Goal: Transaction & Acquisition: Purchase product/service

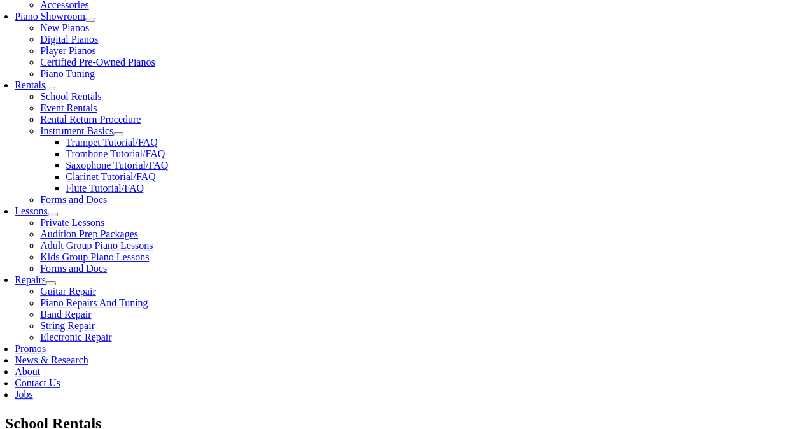
scroll to position [382, 0]
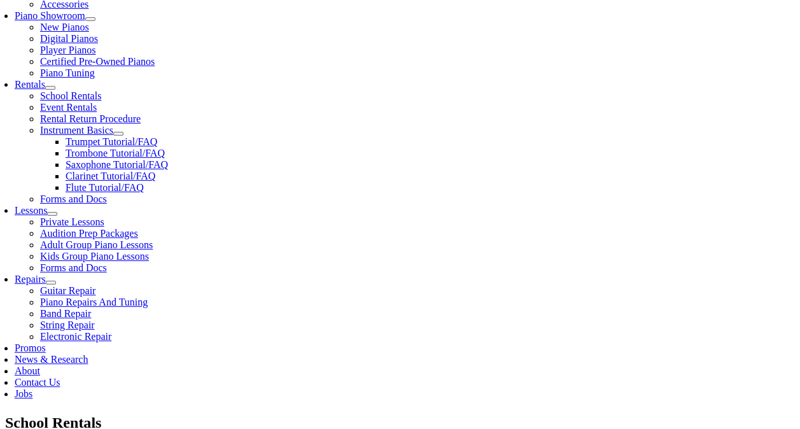
type input "west"
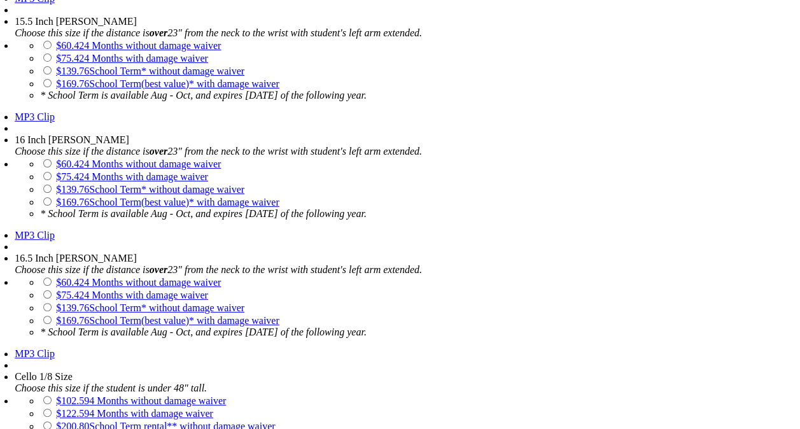
scroll to position [2483, 0]
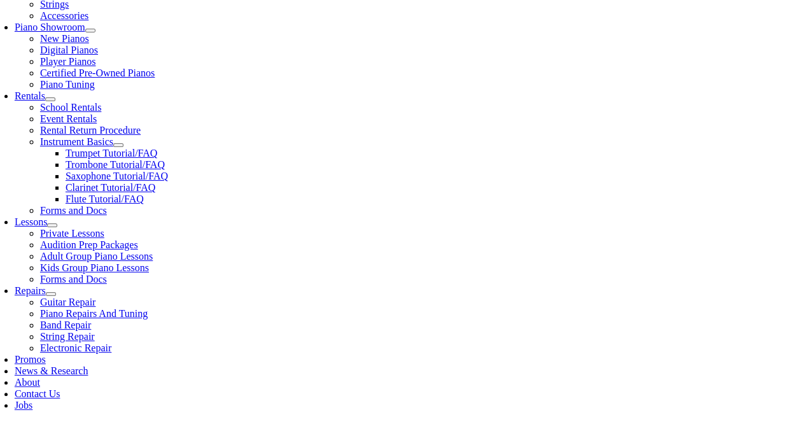
scroll to position [382, 0]
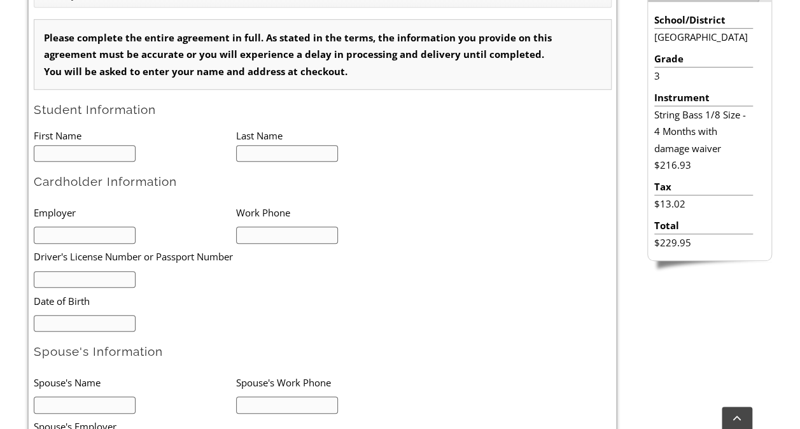
click at [70, 154] on input "text" at bounding box center [85, 153] width 103 height 17
type input "1"
type input "Phillip"
type input "Scozzafava"
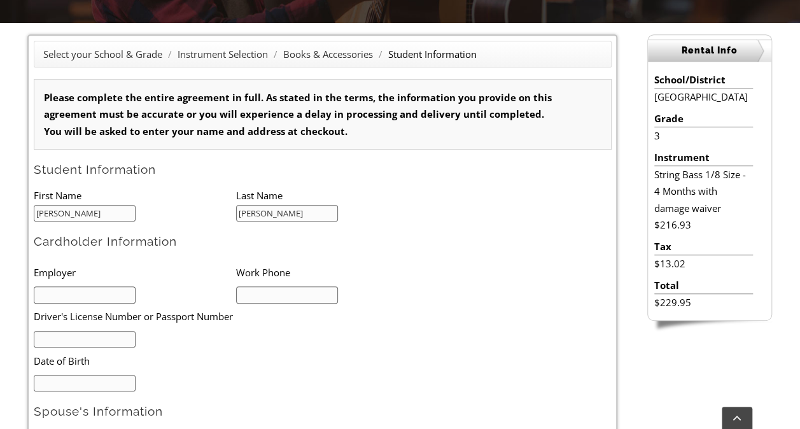
scroll to position [382, 0]
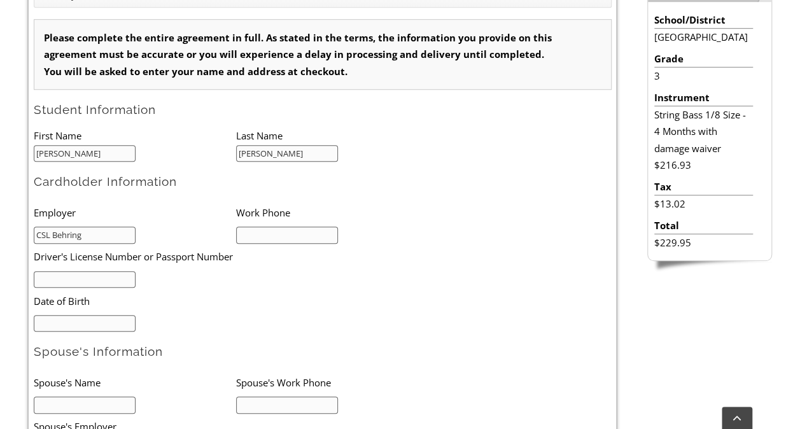
type input "CSL Behring"
type input "2156800409"
type input "25468215"
type input "11/20/1980"
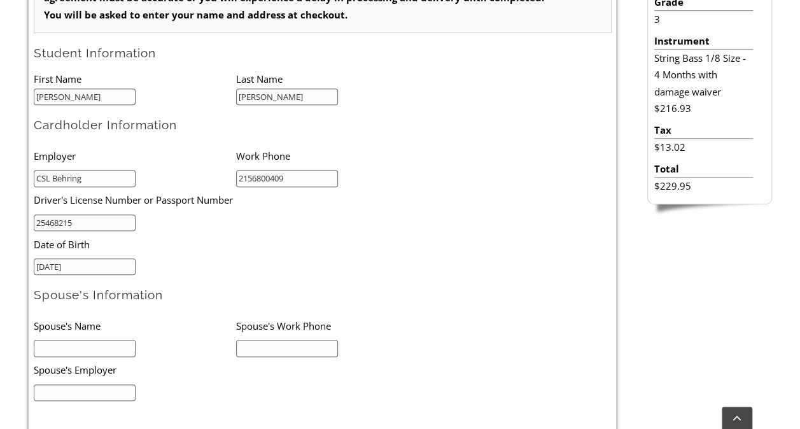
scroll to position [509, 0]
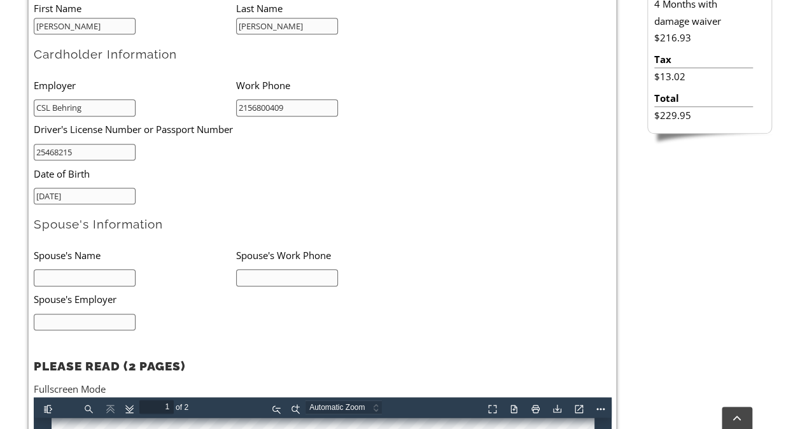
click at [80, 275] on input "text" at bounding box center [85, 277] width 103 height 17
type input "Adam Scozzafava"
type input "3022562319"
type input "M&T"
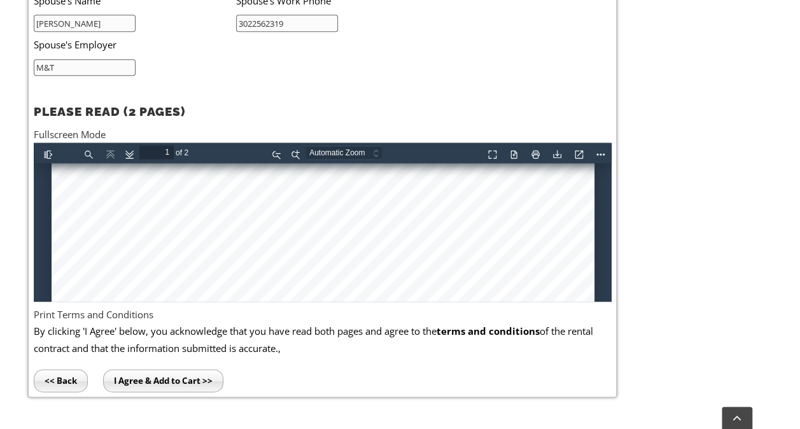
scroll to position [192, 0]
type input "2"
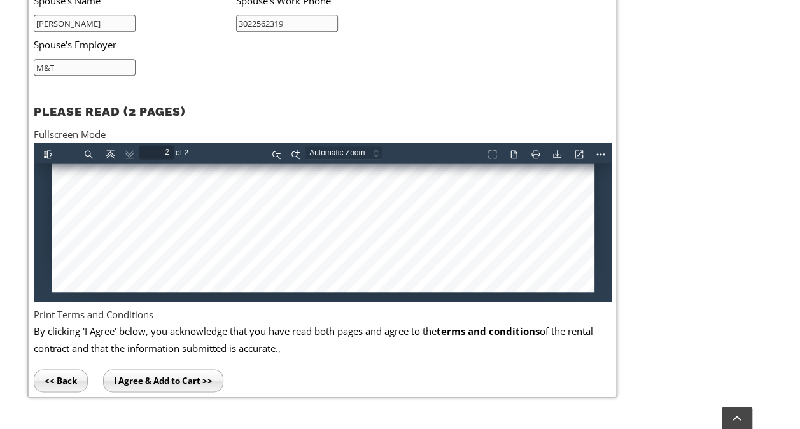
type input "M&T"
click at [141, 372] on input "I Agree & Add to Cart >>" at bounding box center [163, 380] width 120 height 23
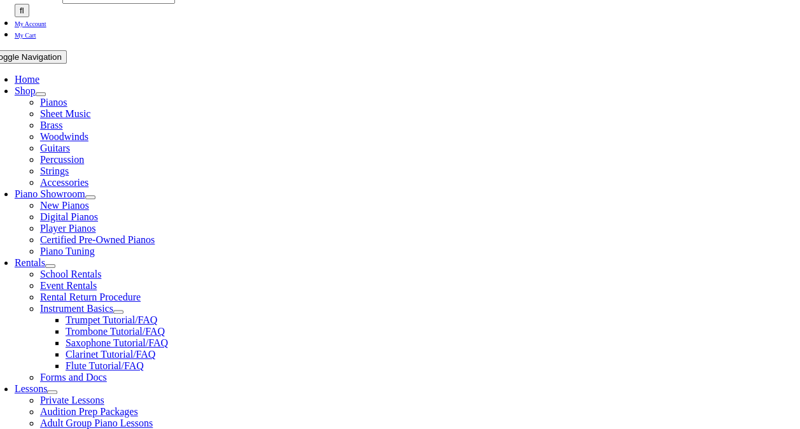
scroll to position [382, 0]
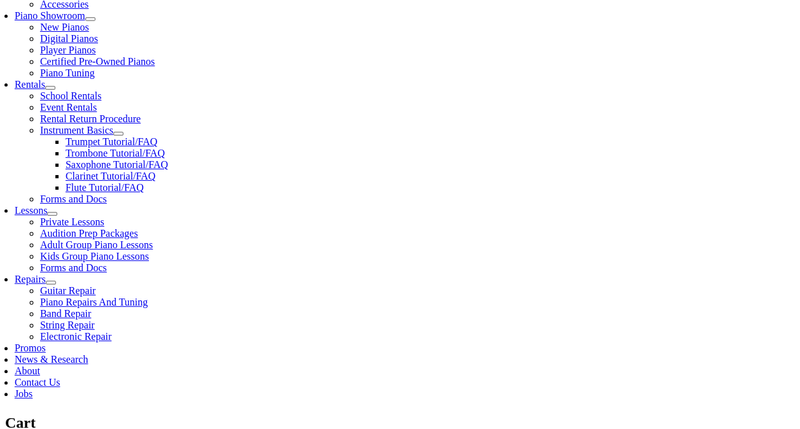
select select "PA"
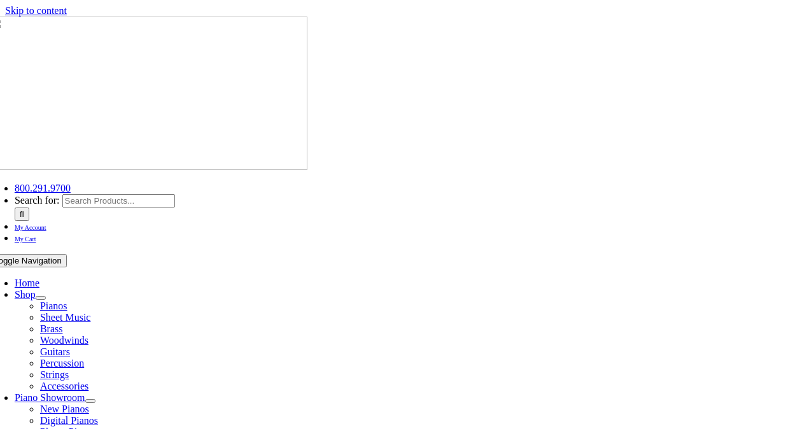
select select "PA"
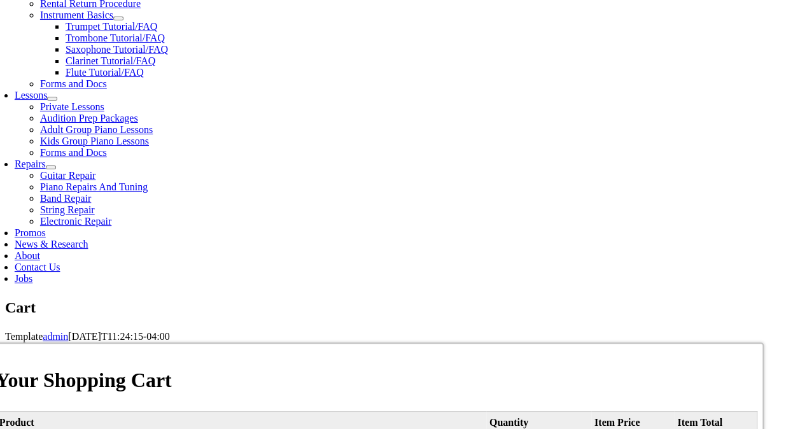
scroll to position [509, 0]
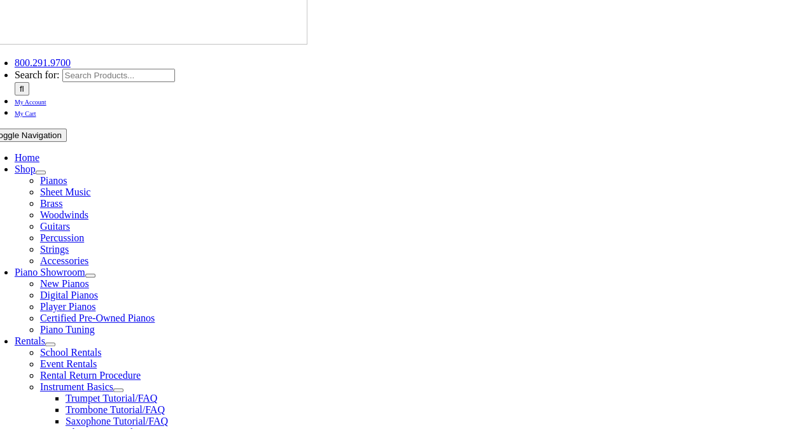
scroll to position [255, 0]
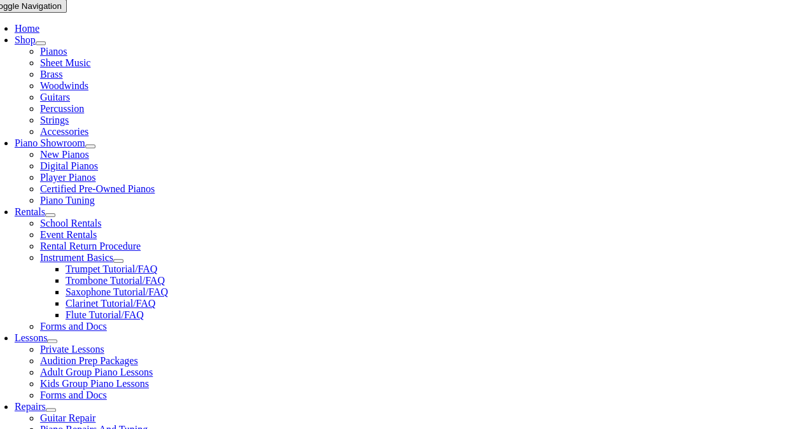
type input "scozz21"
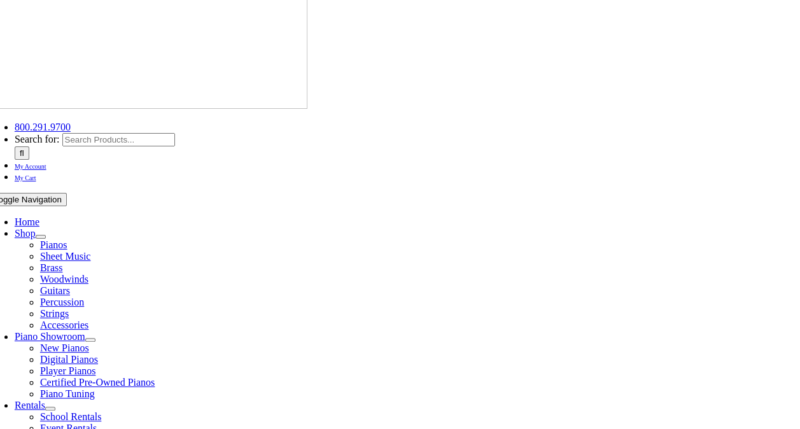
scroll to position [255, 0]
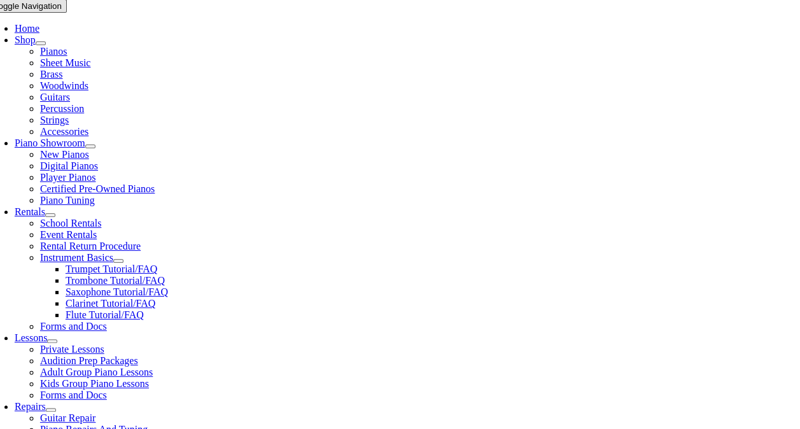
type input "scozz21"
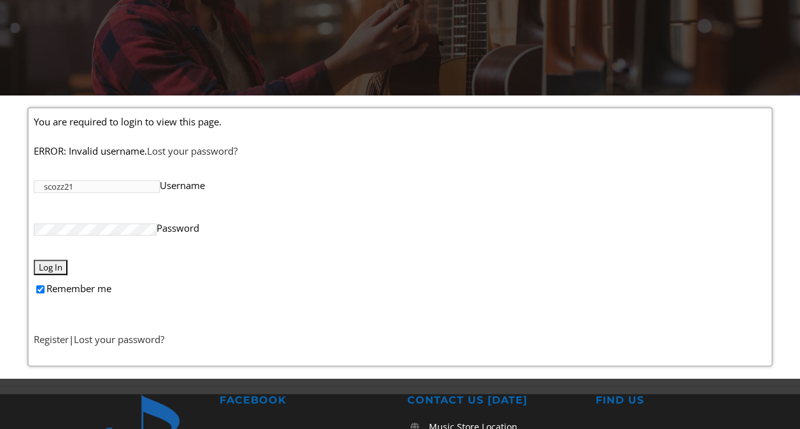
click at [63, 180] on input "scozz21" at bounding box center [97, 186] width 126 height 13
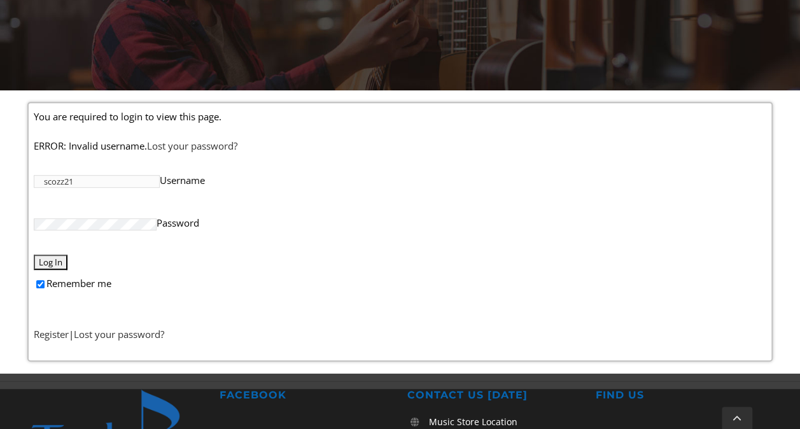
click at [63, 180] on input "scozz21" at bounding box center [97, 181] width 126 height 13
type input "adamscozz21@gmail.com"
click at [34, 255] on input "Log In" at bounding box center [51, 262] width 34 height 15
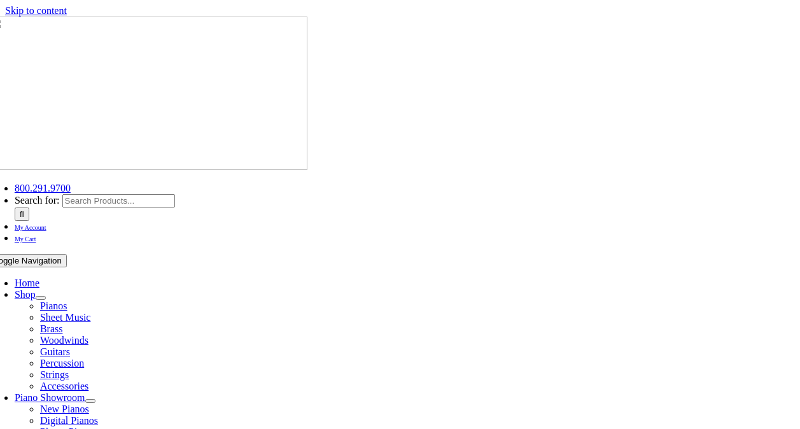
select select
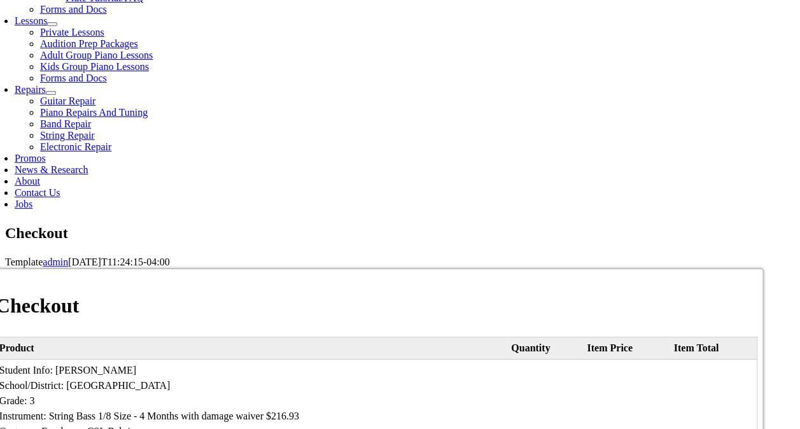
scroll to position [573, 0]
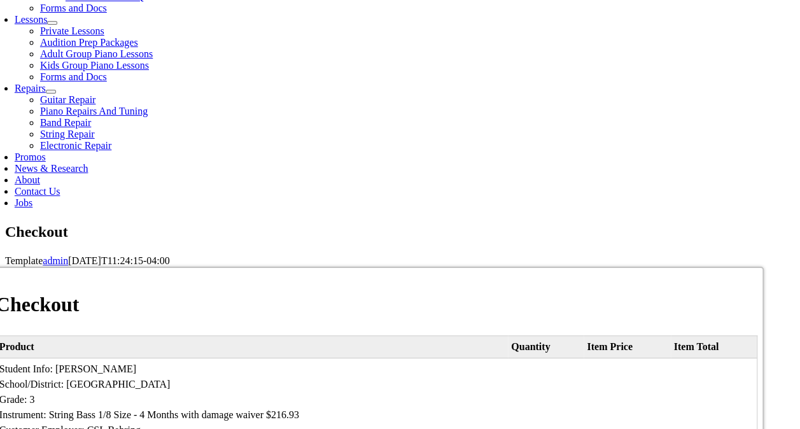
type input "[PERSON_NAME]"
type input "788 WARE CIRCLE"
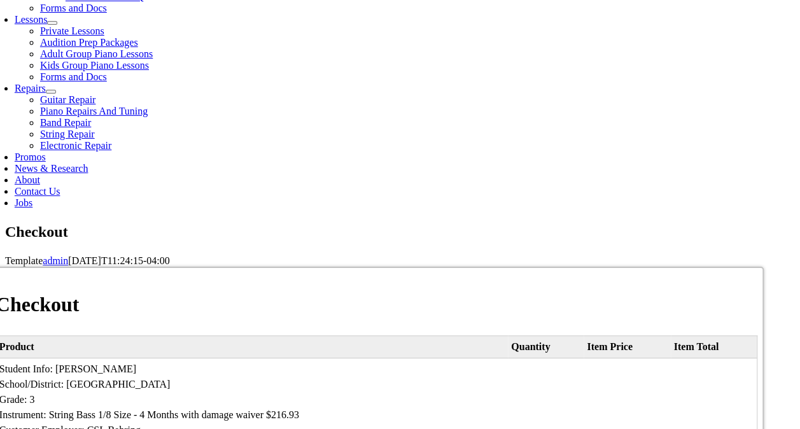
type input "[GEOGRAPHIC_DATA], [GEOGRAPHIC_DATA] 19382"
select select "PA"
type input "19382"
type input "4849473030"
type input "[EMAIL_ADDRESS][DOMAIN_NAME]"
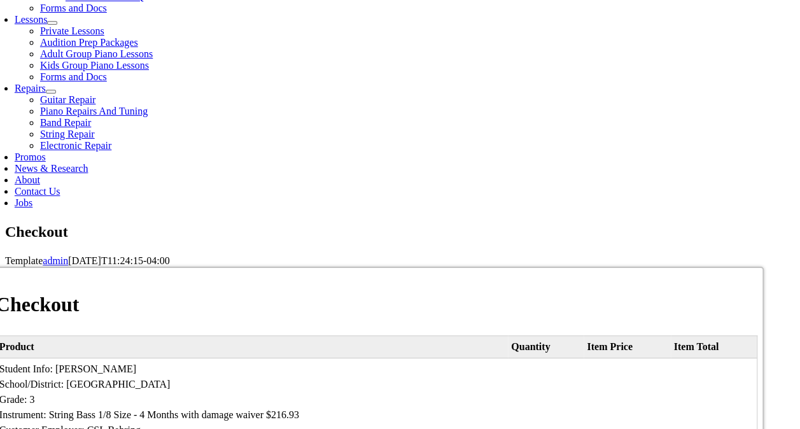
select select "visa"
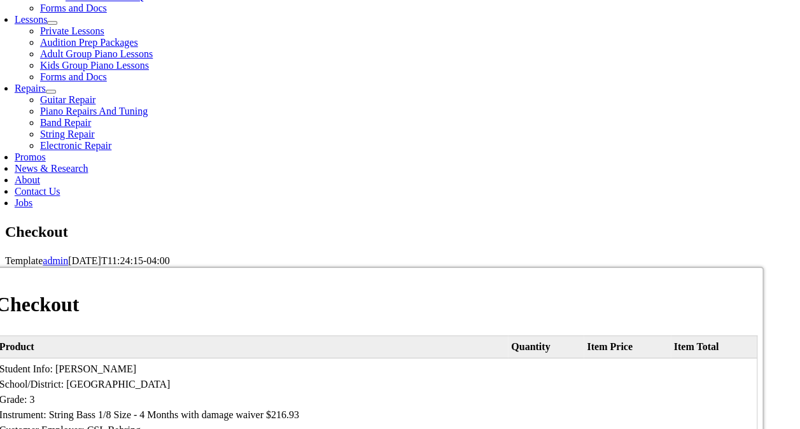
type input "[CREDIT_CARD_NUMBER]"
select select "02"
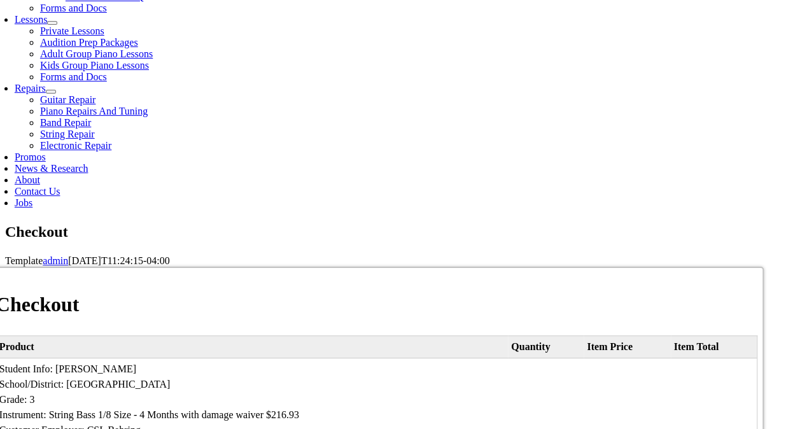
select select "2030"
type input "163"
